Goal: Use online tool/utility: Utilize a website feature to perform a specific function

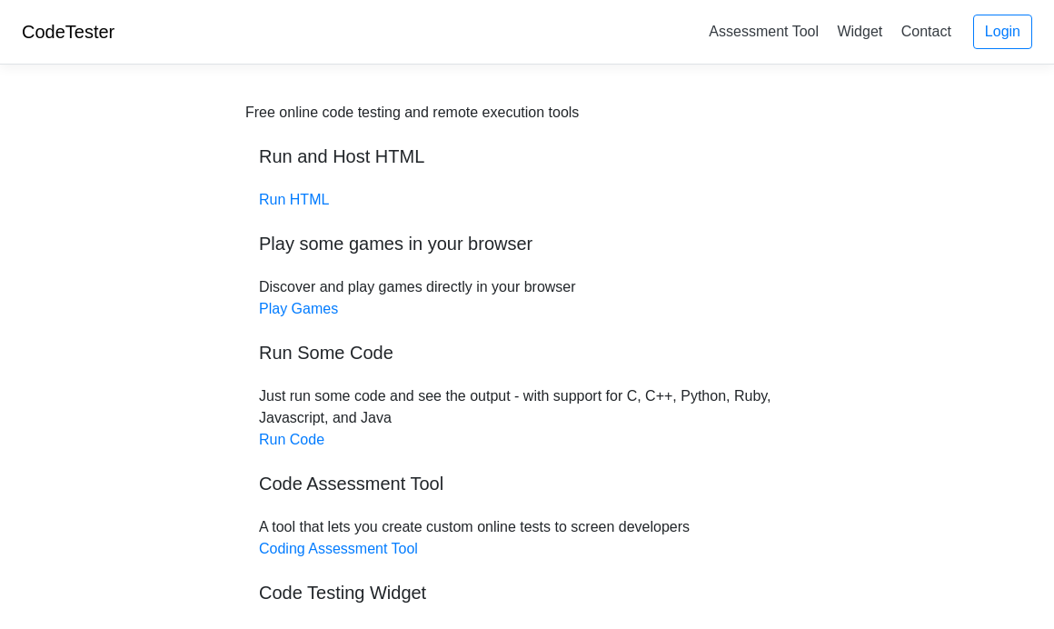
click at [301, 185] on div "Free online code testing and remote execution tools Run and Host HTML Run HTML …" at bounding box center [527, 385] width 564 height 567
click at [267, 206] on link "Run HTML" at bounding box center [294, 199] width 70 height 15
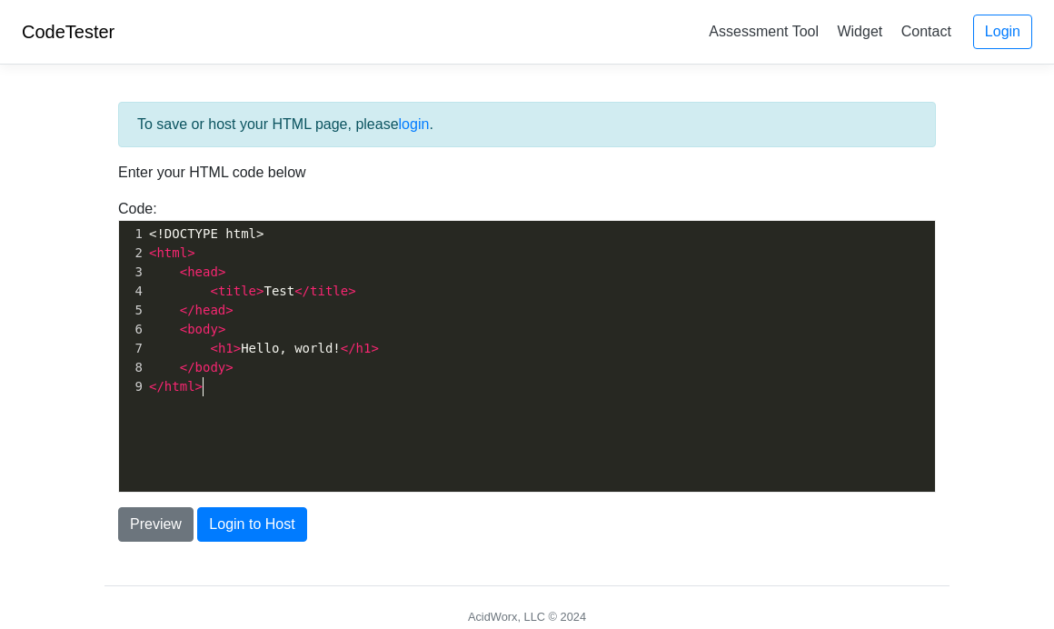
scroll to position [0, 6]
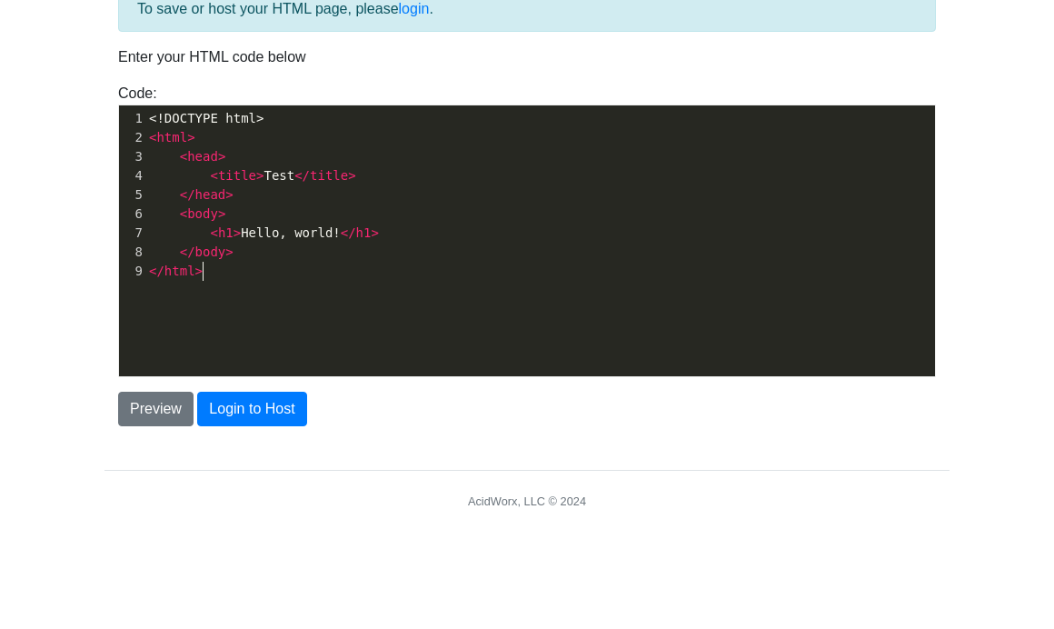
type textarea ">"
click at [219, 339] on pre at bounding box center [540, 348] width 790 height 19
type textarea "head"
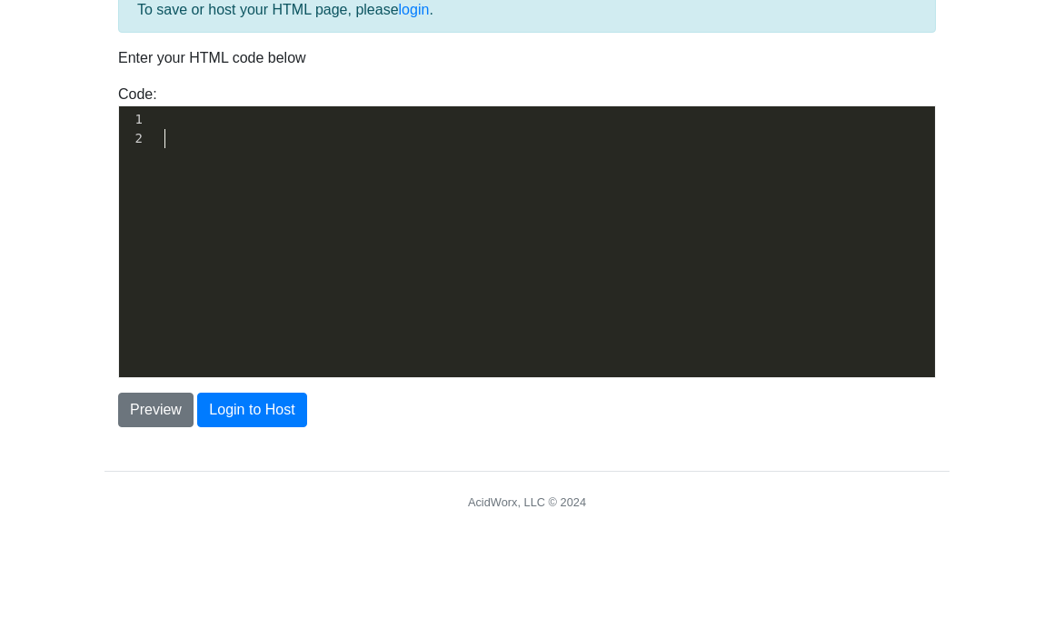
click at [156, 221] on div "​ x 1 ​ 2" at bounding box center [540, 243] width 790 height 45
click at [73, 155] on body "CodeTester Assessment Tool Widget Contact Login To save or host your HTML page,…" at bounding box center [527, 327] width 1054 height 654
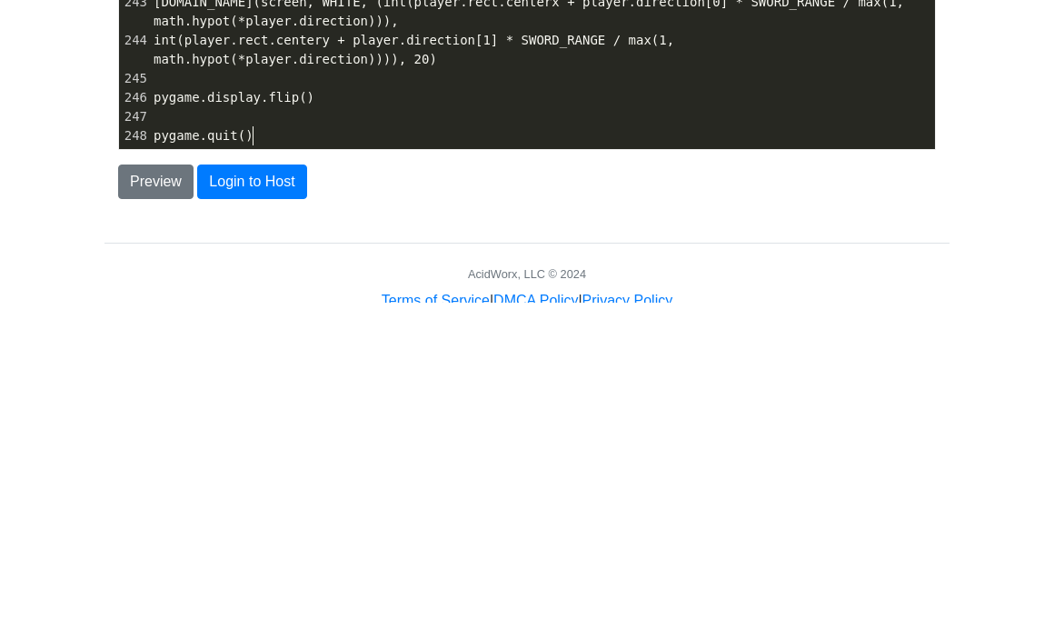
scroll to position [69, 0]
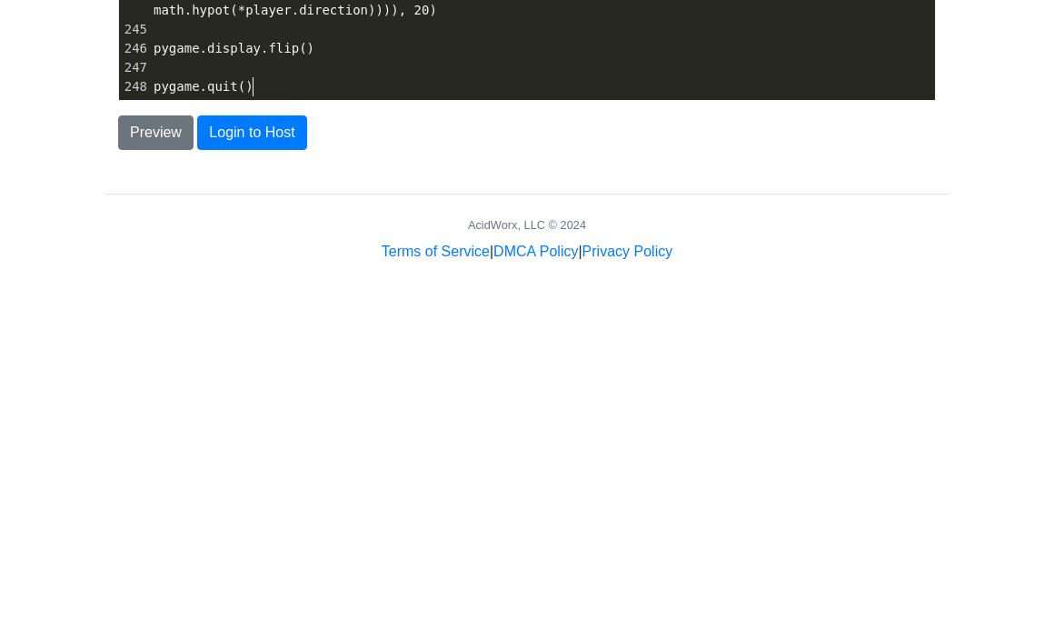
click at [79, 169] on body "CodeTester Assessment Tool Widget Contact Login To save or host your HTML page,…" at bounding box center [527, 258] width 1054 height 654
click at [123, 499] on button "Preview" at bounding box center [155, 512] width 75 height 35
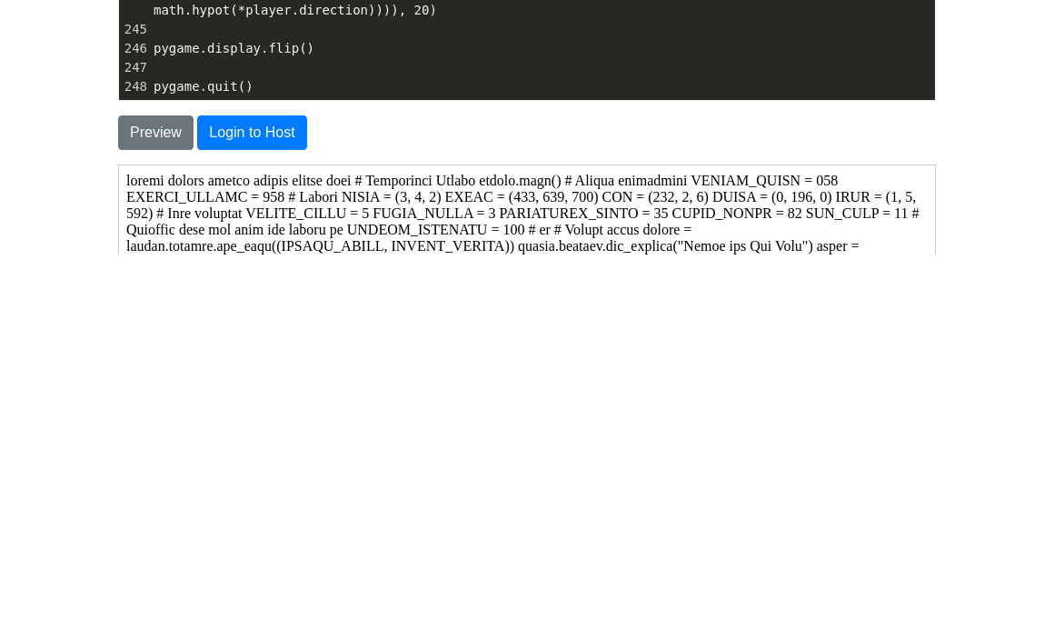
scroll to position [0, 0]
